Goal: Information Seeking & Learning: Learn about a topic

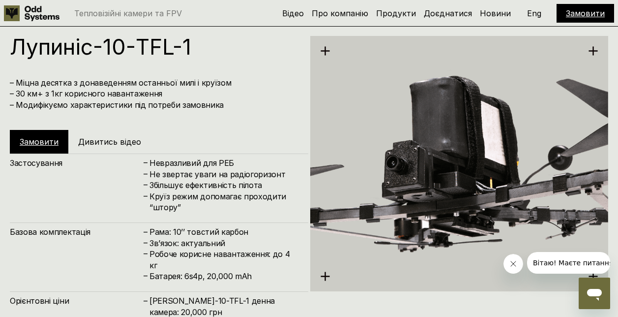
scroll to position [4010, 0]
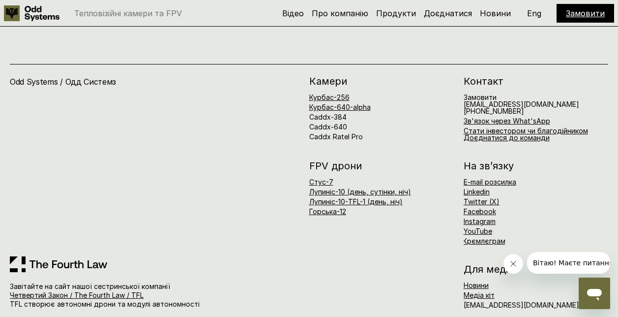
click at [511, 265] on icon "Закрити повідомлення від компанії" at bounding box center [512, 263] width 5 height 5
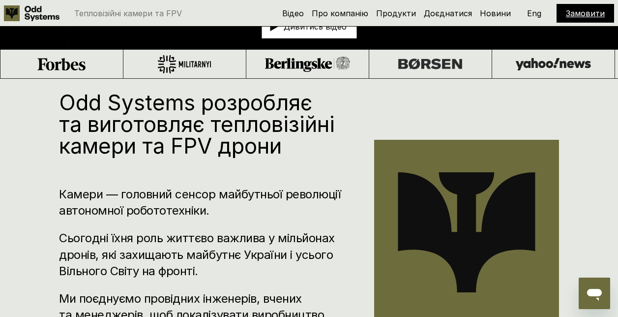
scroll to position [0, 0]
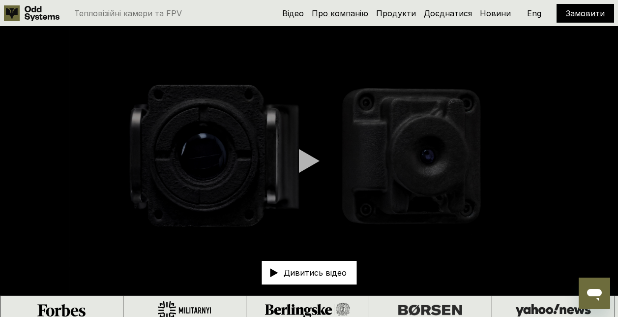
click at [360, 17] on link "Про компанію" at bounding box center [340, 13] width 57 height 10
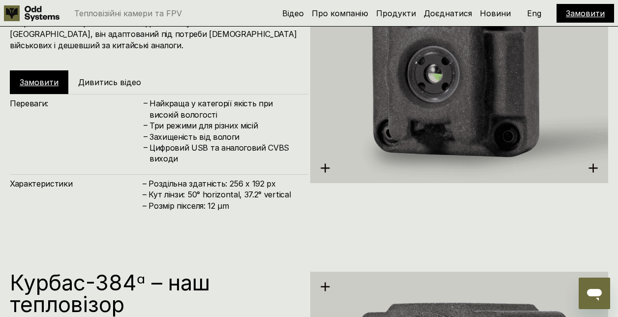
scroll to position [816, 0]
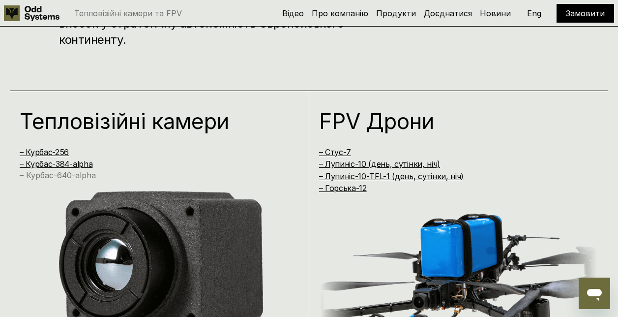
click at [68, 173] on link "– Курбас-640-alpha" at bounding box center [58, 175] width 76 height 10
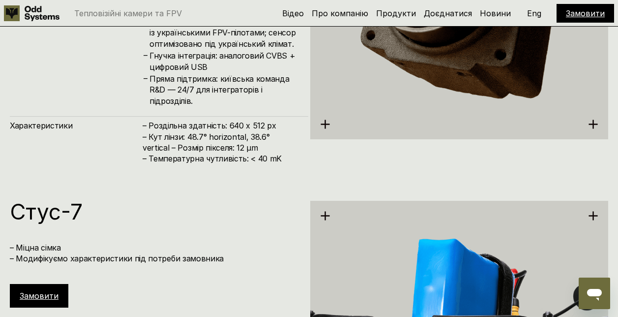
scroll to position [1641, 0]
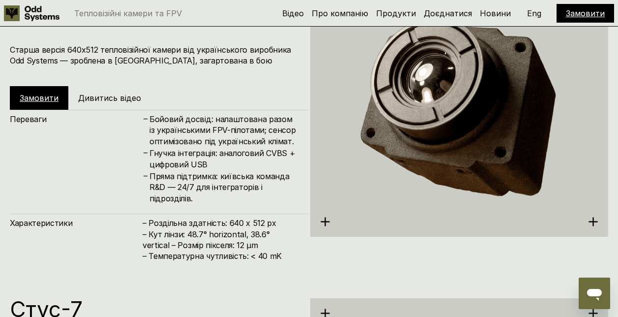
click at [115, 104] on div "Замовити Дивитись відео" at bounding box center [87, 98] width 154 height 24
click at [115, 100] on h5 "Дивитись відео" at bounding box center [109, 97] width 63 height 11
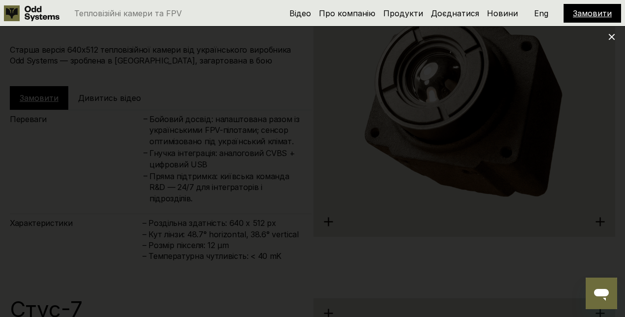
click at [612, 35] on icon at bounding box center [611, 36] width 7 height 7
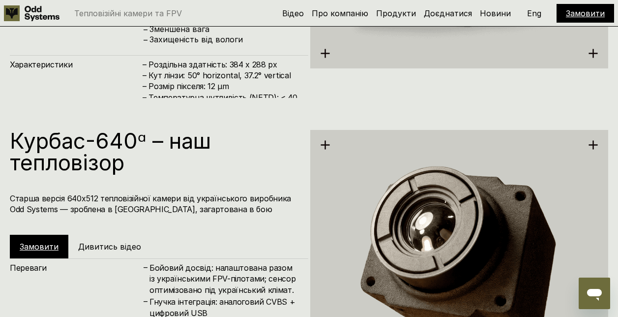
scroll to position [1528, 0]
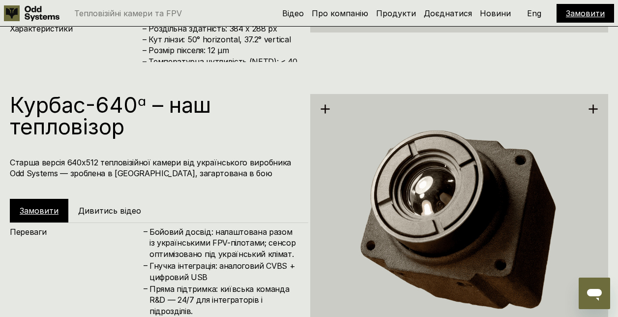
click at [107, 207] on h5 "Дивитись відео" at bounding box center [109, 210] width 63 height 11
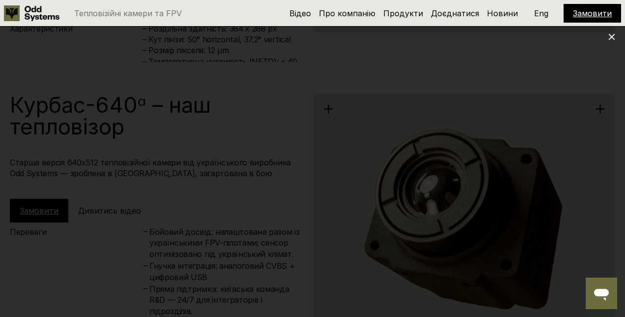
click at [608, 34] on div at bounding box center [312, 158] width 625 height 317
